Goal: Task Accomplishment & Management: Use online tool/utility

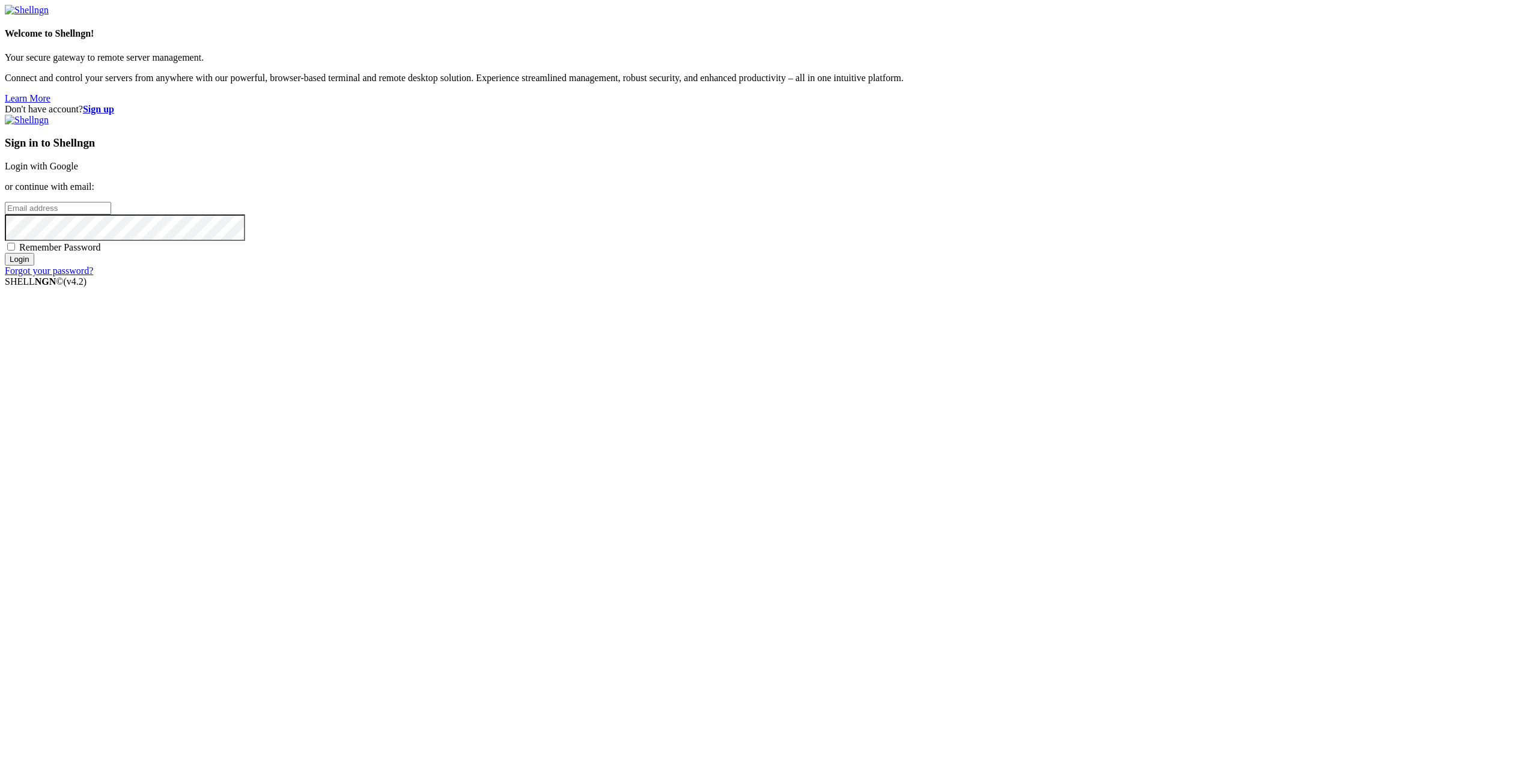
type input "[EMAIL_ADDRESS][DOMAIN_NAME]"
click at [34, 265] on input "Login" at bounding box center [20, 259] width 30 height 12
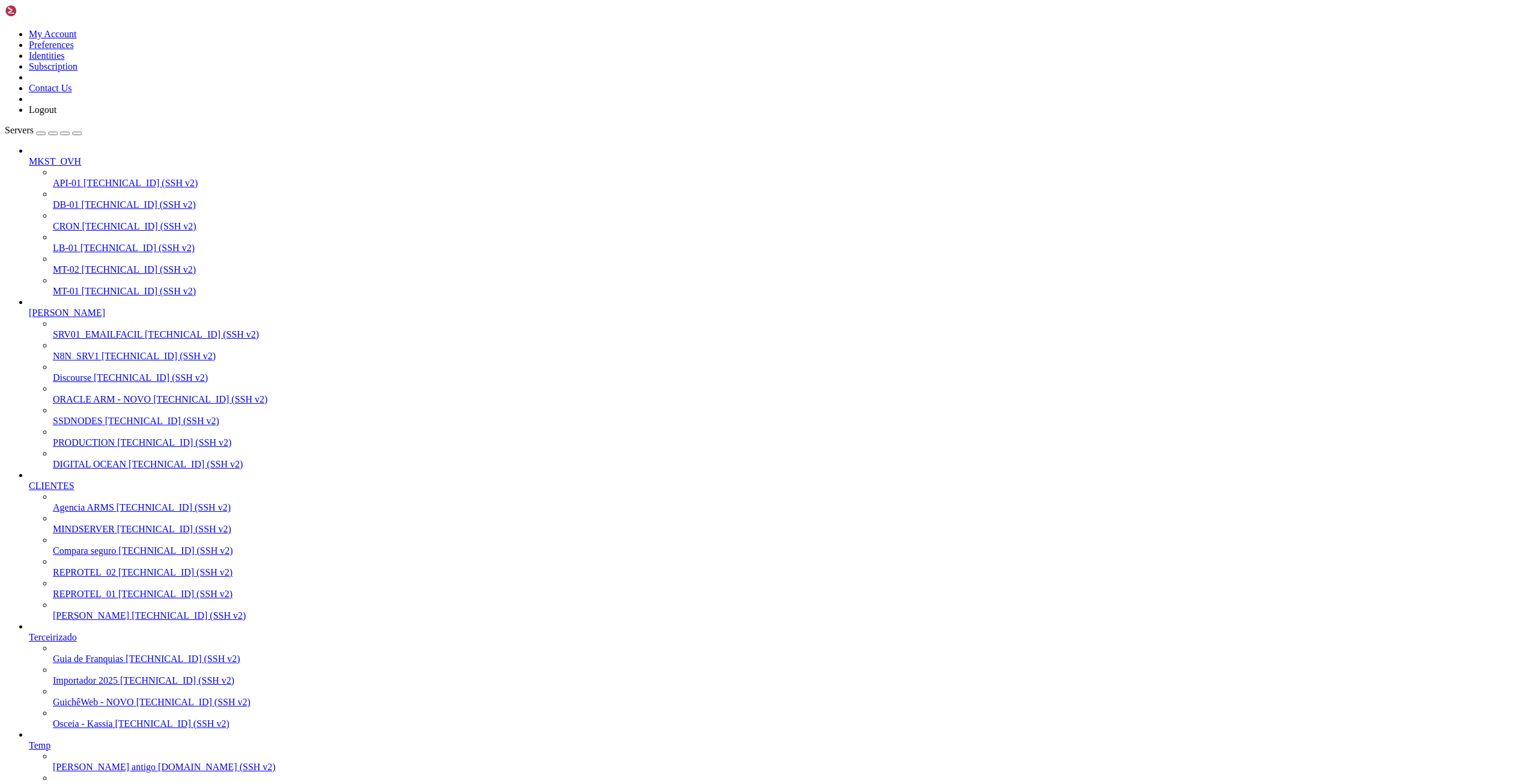
click at [91, 426] on span "SSDNODES" at bounding box center [77, 421] width 50 height 10
drag, startPoint x: 250, startPoint y: 48, endPoint x: 137, endPoint y: 28, distance: 114.8
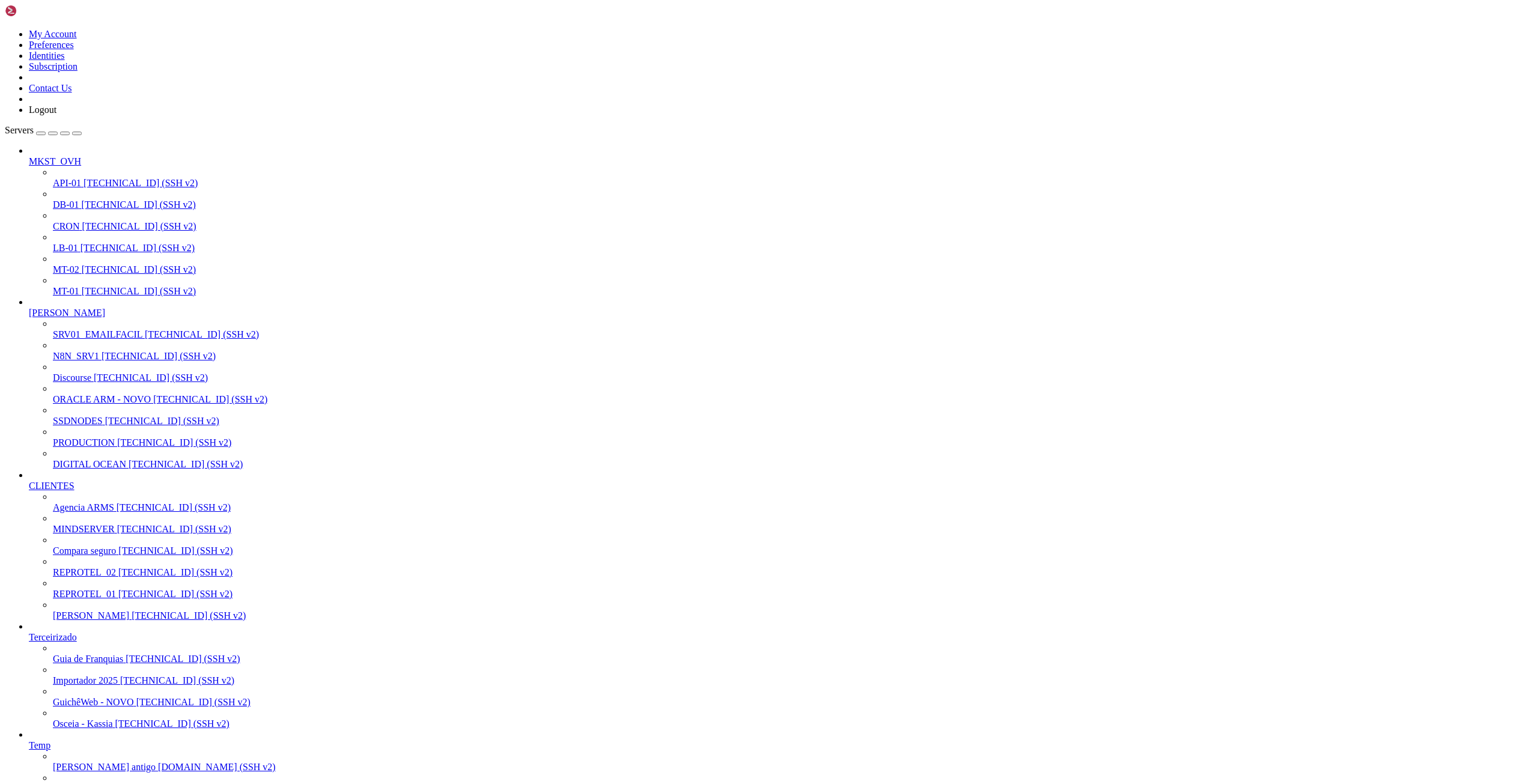
paste input "var/lib/docker/volumes/beta_mkst_app/_data"
type input "/var/lib/docker/volumes/beta_mkst_app/_data"
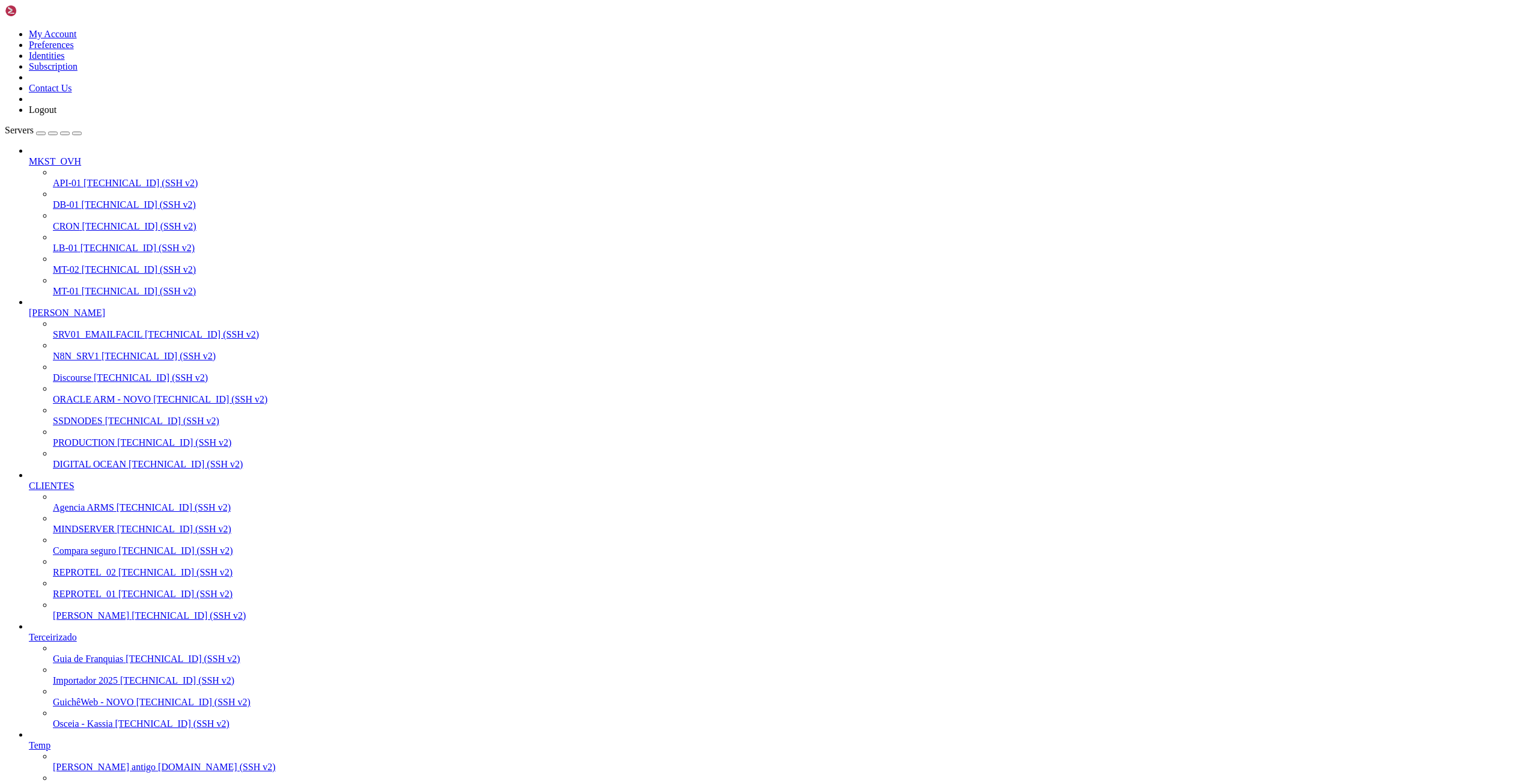
click at [68, 448] on span "PRODUCTION" at bounding box center [84, 443] width 62 height 10
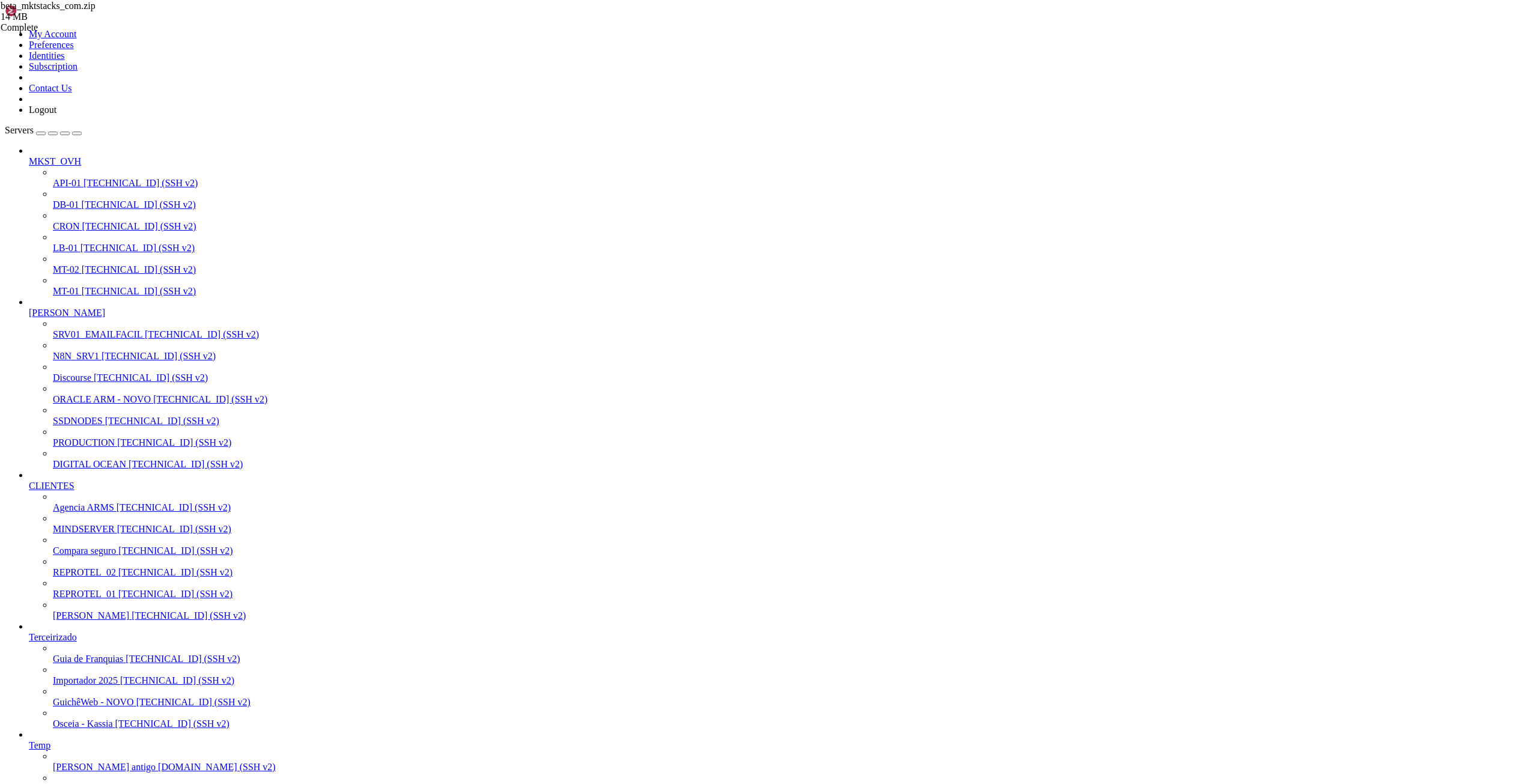
drag, startPoint x: 49, startPoint y: 2694, endPoint x: 126, endPoint y: 2694, distance: 77.0
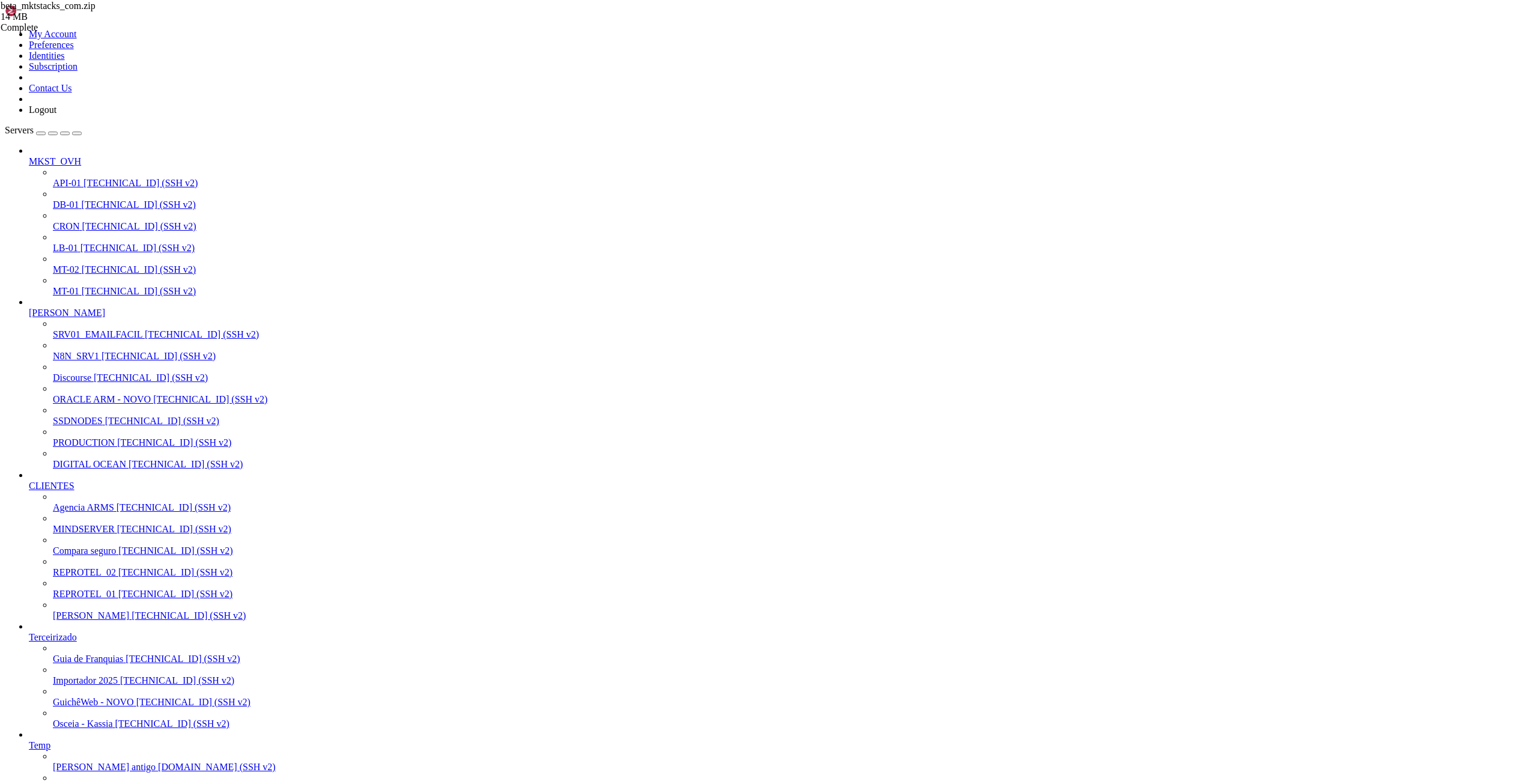
drag, startPoint x: 310, startPoint y: 37, endPoint x: 114, endPoint y: 41, distance: 196.0
paste input "proj/mktstacks"
type input "/proj/mktstacks"
